Goal: Task Accomplishment & Management: Complete application form

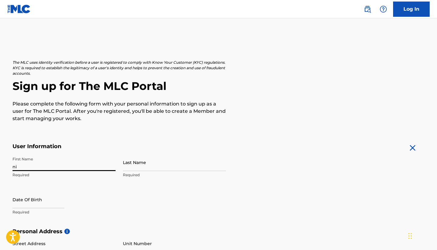
type input "n"
type input "[PERSON_NAME]"
click at [33, 210] on p "Required" at bounding box center [64, 212] width 103 height 5
select select "8"
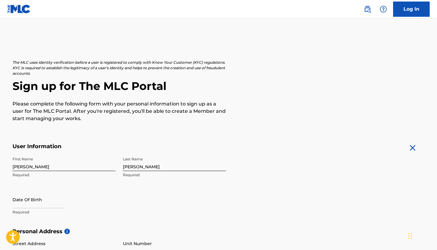
select select "2025"
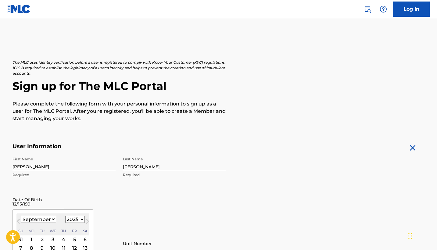
type input "[DATE]"
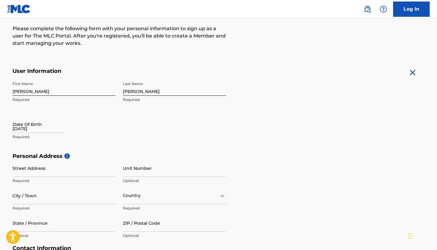
scroll to position [82, 0]
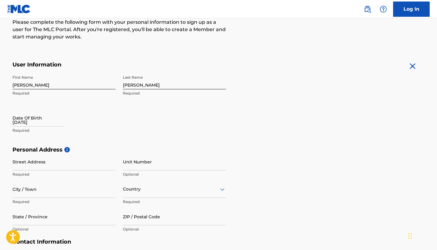
select select "8"
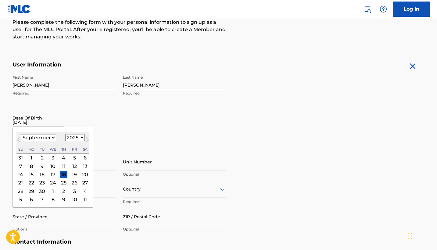
click at [41, 113] on input "[DATE]" at bounding box center [39, 117] width 52 height 17
select select "1992"
select select "11"
click at [41, 172] on div "15" at bounding box center [41, 174] width 7 height 7
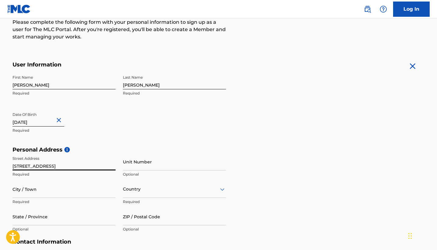
type input "[STREET_ADDRESS]"
click at [42, 200] on p "Required" at bounding box center [64, 201] width 103 height 5
type input "Calera"
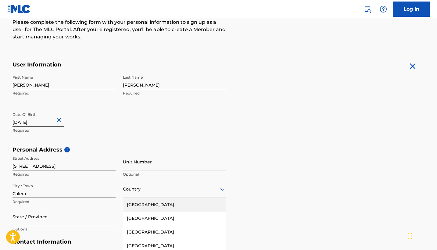
click at [146, 190] on div "[GEOGRAPHIC_DATA], 1 of 223. 223 results available. Use Up and Down to choose o…" at bounding box center [174, 189] width 103 height 17
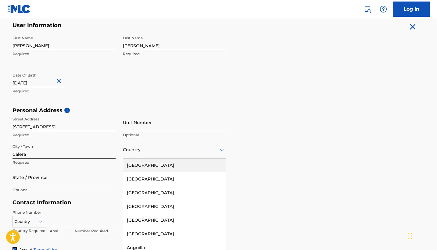
click at [153, 165] on div "[GEOGRAPHIC_DATA]" at bounding box center [174, 166] width 103 height 14
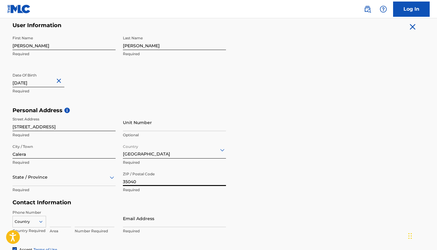
type input "35040"
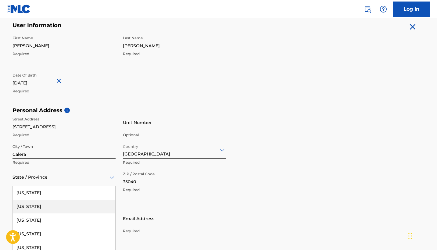
click at [78, 179] on div "[US_STATE], 2 of 57. 57 results available. Use Up and Down to choose options, p…" at bounding box center [64, 177] width 103 height 17
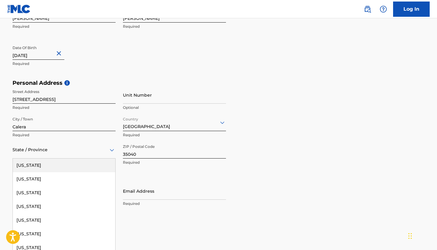
click at [78, 170] on div "[US_STATE]" at bounding box center [64, 166] width 103 height 14
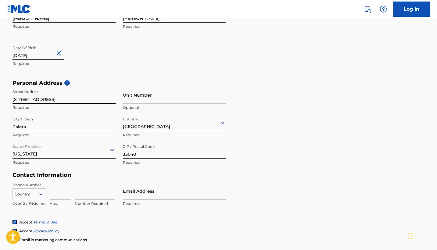
click at [54, 192] on input at bounding box center [60, 190] width 21 height 17
type input "404"
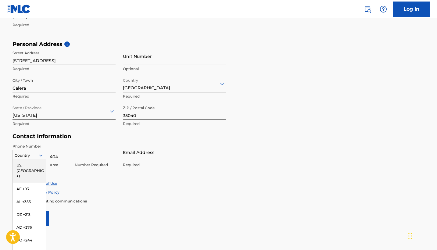
click at [30, 159] on div "US, [GEOGRAPHIC_DATA] +1, 1 of 216. 216 results available. Use Up and Down to c…" at bounding box center [30, 154] width 34 height 9
click at [34, 165] on div "US, [GEOGRAPHIC_DATA] +1" at bounding box center [29, 171] width 33 height 24
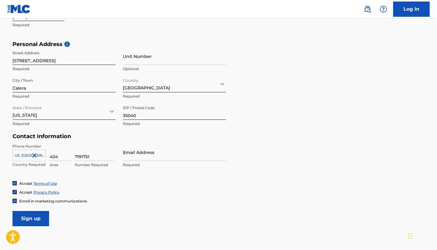
type input "7191751"
type input "[EMAIL_ADDRESS][DOMAIN_NAME]"
drag, startPoint x: 437, startPoint y: 110, endPoint x: 435, endPoint y: 125, distance: 15.1
click at [435, 125] on main "The MLC uses identity verification before a user is registered to comply with K…" at bounding box center [218, 46] width 437 height 430
click at [15, 198] on div "Accept Terms of Use Accept Privacy Policy Enroll in marketing communications" at bounding box center [219, 192] width 413 height 23
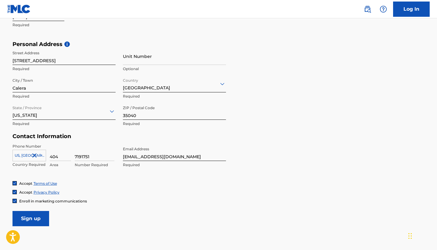
click at [15, 198] on div "Accept Terms of Use Accept Privacy Policy Enroll in marketing communications" at bounding box center [219, 192] width 413 height 23
click at [15, 201] on img at bounding box center [15, 201] width 4 height 4
click at [34, 211] on input "Sign up" at bounding box center [31, 218] width 37 height 15
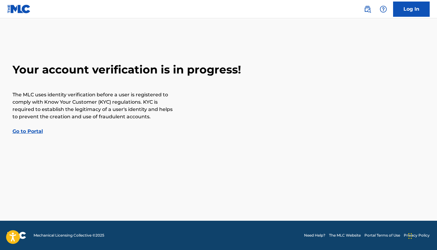
click at [35, 127] on div "Your account verification is in progress! The MLC uses identity verification be…" at bounding box center [218, 99] width 427 height 72
click at [35, 131] on link "Go to Portal" at bounding box center [28, 131] width 31 height 6
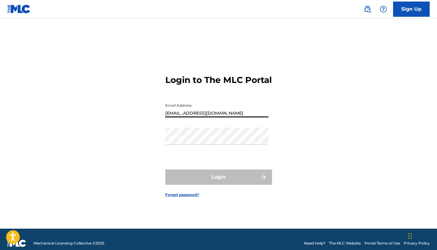
type input "[EMAIL_ADDRESS][DOMAIN_NAME]"
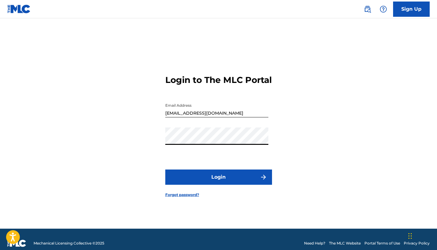
click at [223, 179] on button "Login" at bounding box center [218, 177] width 107 height 15
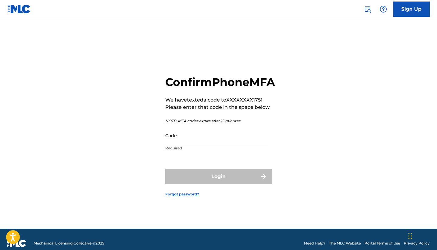
click at [222, 144] on input "Code" at bounding box center [216, 135] width 103 height 17
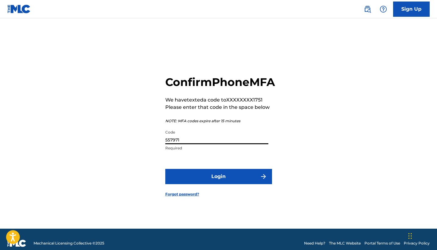
type input "557971"
click at [249, 178] on button "Login" at bounding box center [218, 176] width 107 height 15
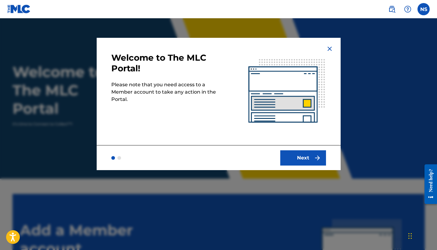
click at [315, 154] on button "Next" at bounding box center [303, 157] width 46 height 15
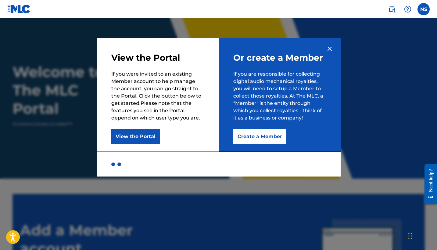
click at [262, 135] on button "Create a Member" at bounding box center [259, 136] width 53 height 15
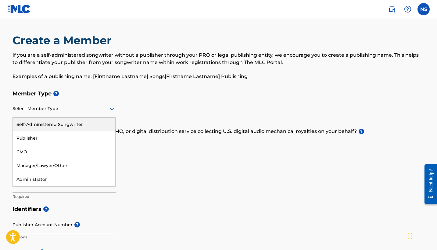
click at [103, 112] on div at bounding box center [64, 109] width 103 height 8
click at [71, 125] on div "Self-Administered Songwriter" at bounding box center [64, 125] width 103 height 14
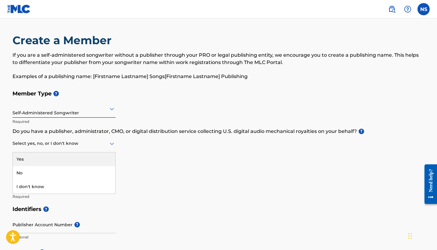
click at [111, 144] on icon at bounding box center [112, 144] width 4 height 2
click at [86, 156] on div "Yes" at bounding box center [64, 160] width 103 height 14
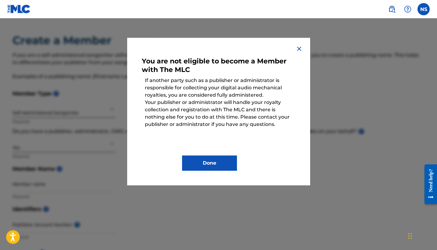
click at [216, 161] on button "Done" at bounding box center [209, 163] width 55 height 15
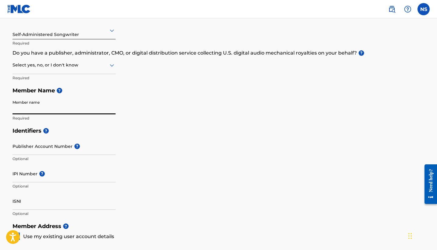
scroll to position [79, 0]
click at [60, 104] on input "Member name" at bounding box center [64, 104] width 103 height 17
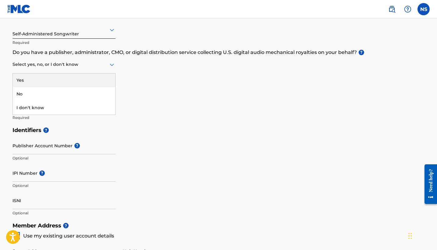
click at [109, 66] on icon at bounding box center [111, 64] width 7 height 7
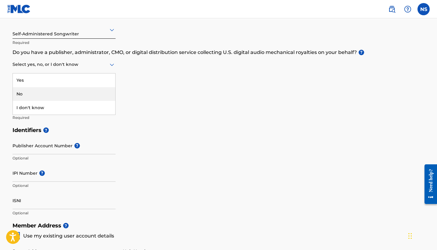
click at [90, 95] on div "No" at bounding box center [64, 94] width 103 height 14
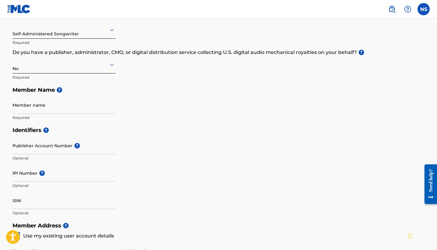
click at [110, 67] on icon at bounding box center [111, 64] width 7 height 7
click at [78, 101] on div "I don't know" at bounding box center [64, 108] width 103 height 14
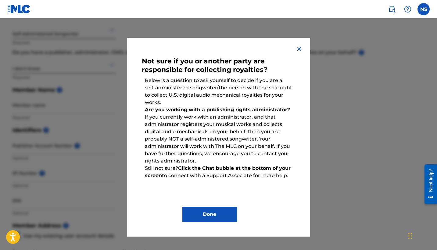
click at [216, 211] on button "Done" at bounding box center [209, 214] width 55 height 15
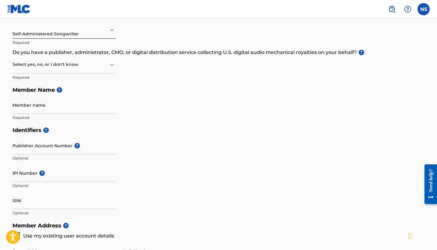
click at [67, 66] on div at bounding box center [64, 65] width 103 height 8
click at [62, 97] on div "No" at bounding box center [64, 94] width 103 height 14
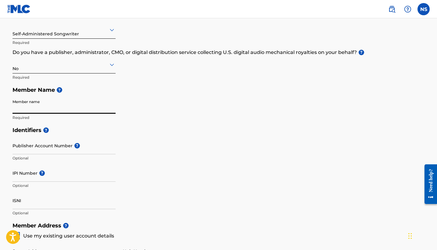
click at [51, 112] on input "Member name" at bounding box center [64, 104] width 103 height 17
type input "$"
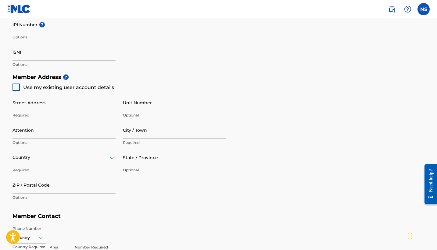
scroll to position [229, 0]
type input "[PERSON_NAME]"
click at [19, 89] on div at bounding box center [16, 86] width 7 height 7
type input "[STREET_ADDRESS]"
type input "Calera"
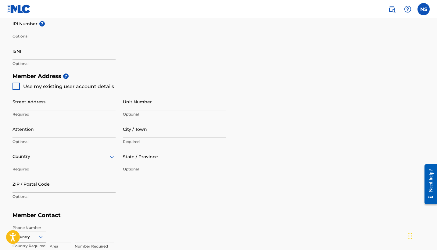
type input "35040"
type input "404"
type input "7191751"
type input "[EMAIL_ADDRESS][DOMAIN_NAME]"
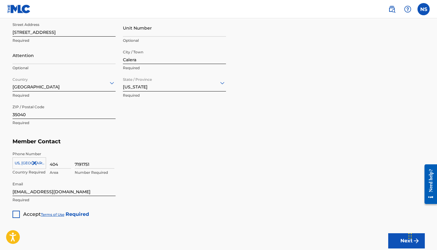
scroll to position [307, 0]
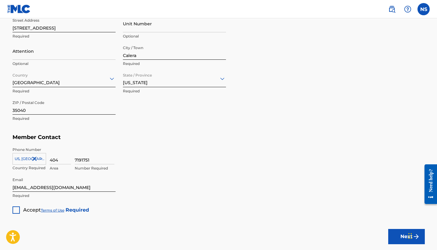
click at [13, 209] on div at bounding box center [16, 210] width 7 height 7
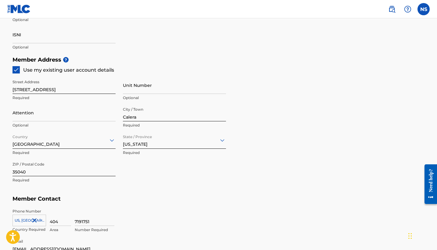
scroll to position [345, 0]
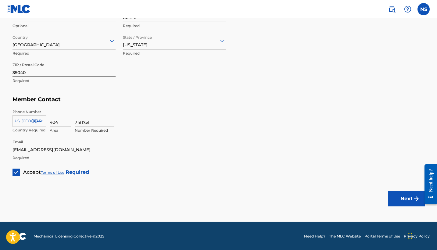
drag, startPoint x: 16, startPoint y: 10, endPoint x: 10, endPoint y: 44, distance: 34.2
click at [404, 197] on button "Next" at bounding box center [406, 198] width 37 height 15
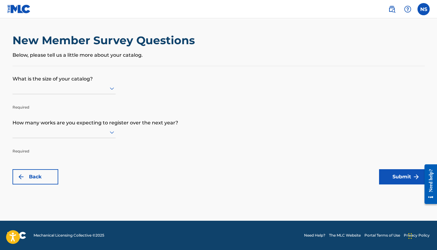
click at [104, 92] on div at bounding box center [64, 89] width 103 height 8
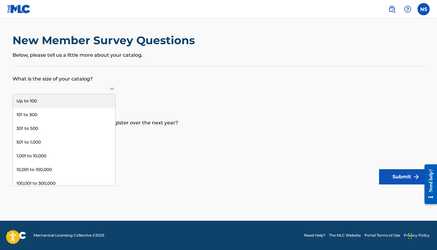
drag, startPoint x: 109, startPoint y: 103, endPoint x: 110, endPoint y: 97, distance: 5.9
click at [110, 94] on div "Up to 100, 1 of 9. 9 results available. Use Up and Down to choose options, pres…" at bounding box center [64, 89] width 103 height 12
drag, startPoint x: 107, startPoint y: 103, endPoint x: 112, endPoint y: 96, distance: 8.4
click at [112, 94] on div "Up to 100, 1 of 9. 9 results available. Use Up and Down to choose options, pres…" at bounding box center [64, 89] width 103 height 12
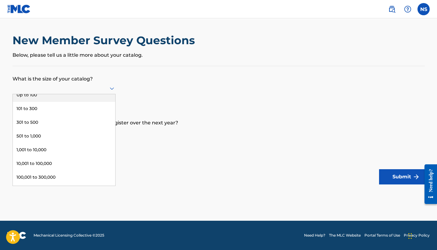
scroll to position [4, 0]
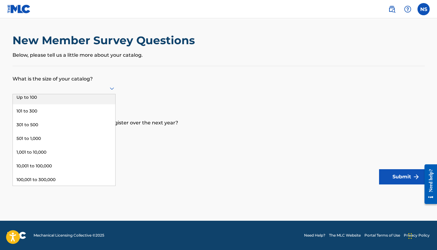
click at [97, 104] on div "Up to 100" at bounding box center [64, 98] width 103 height 14
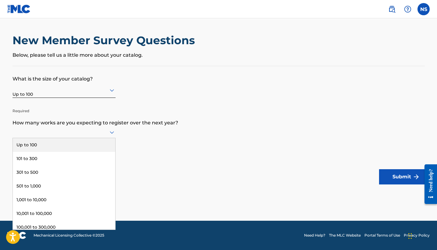
click at [88, 136] on div at bounding box center [64, 132] width 103 height 8
click at [79, 151] on div "Up to 100" at bounding box center [64, 145] width 103 height 14
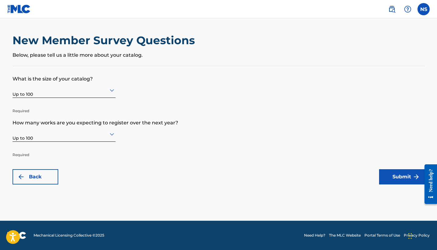
click at [387, 175] on button "Submit" at bounding box center [402, 176] width 46 height 15
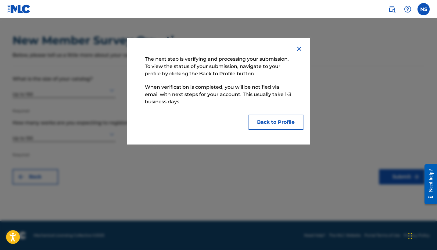
click at [276, 121] on button "Back to Profile" at bounding box center [276, 122] width 55 height 15
